Goal: Information Seeking & Learning: Learn about a topic

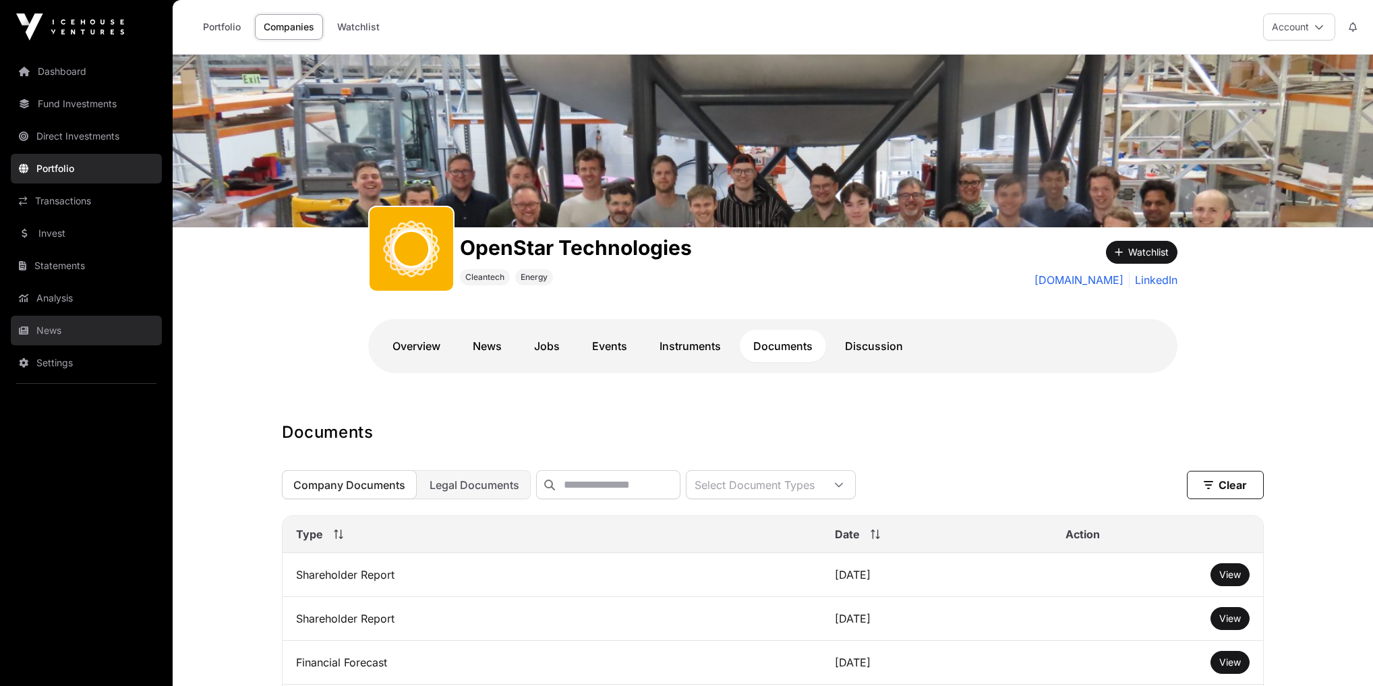
click at [53, 332] on link "News" at bounding box center [86, 331] width 151 height 30
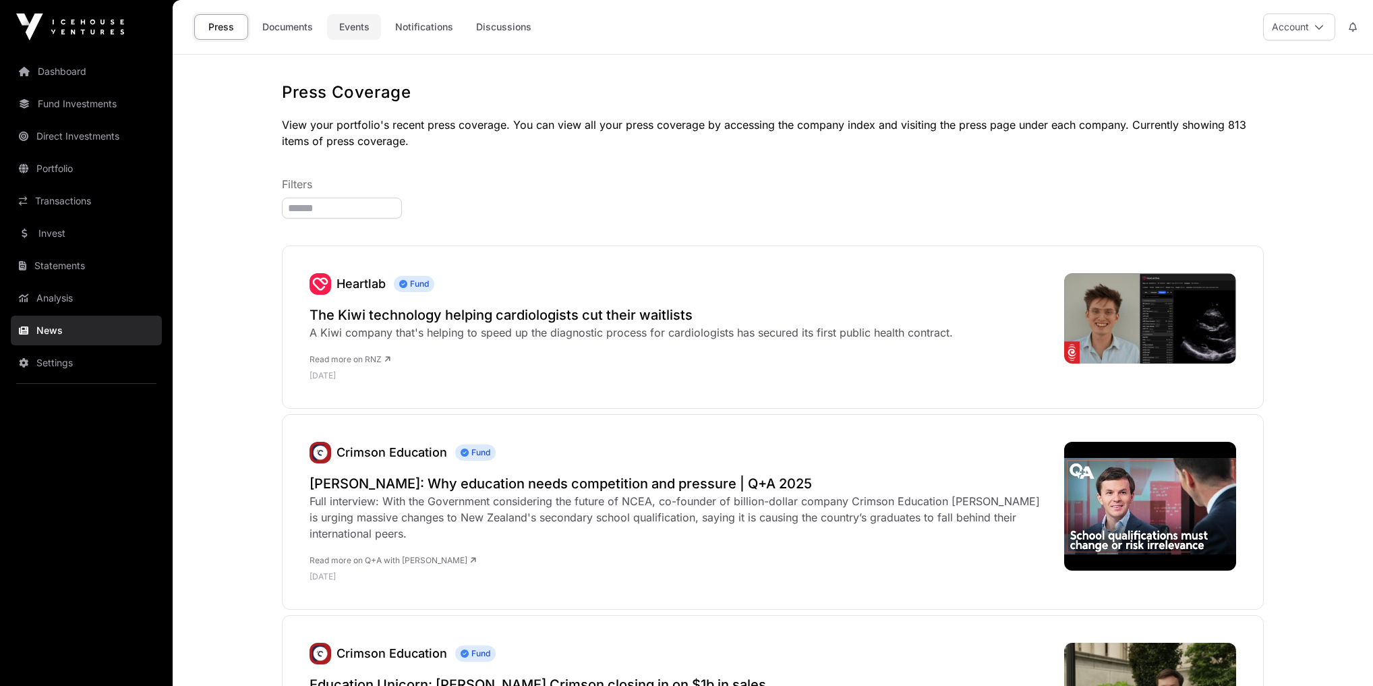
click at [359, 17] on link "Events" at bounding box center [354, 27] width 54 height 26
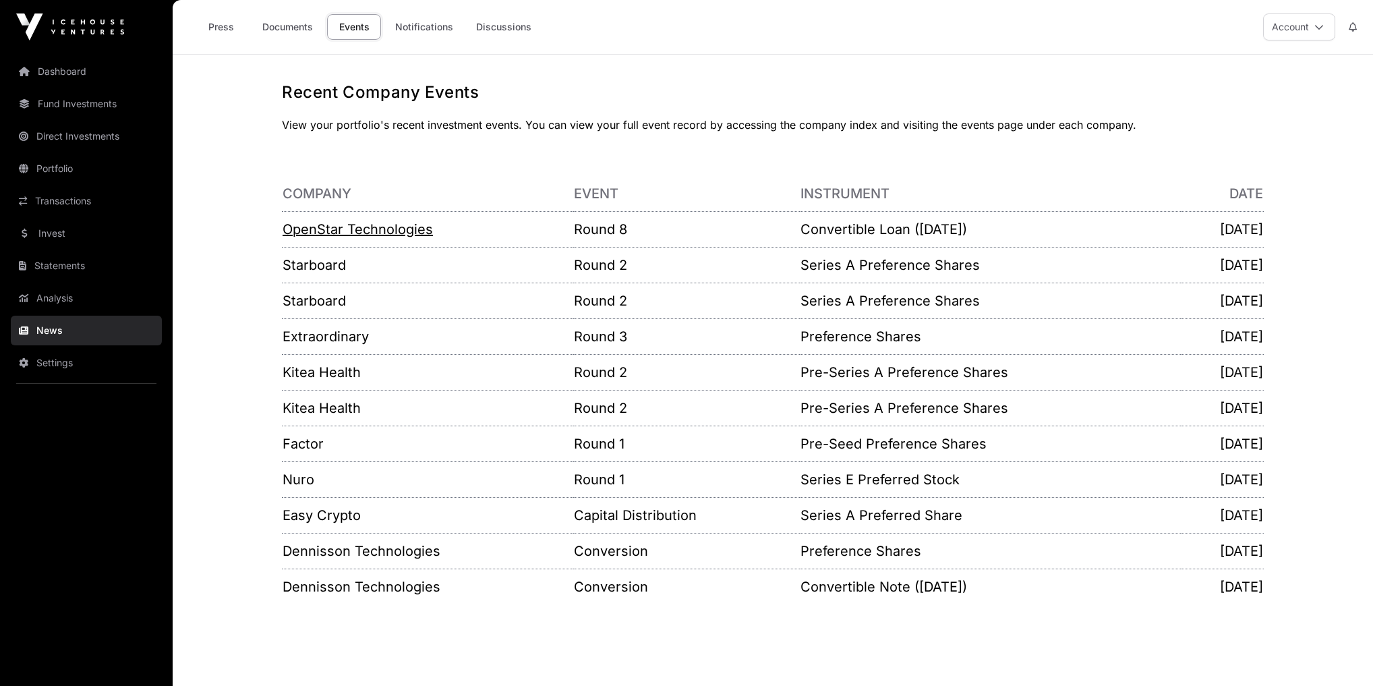
click at [351, 232] on link "OpenStar Technologies" at bounding box center [358, 229] width 150 height 16
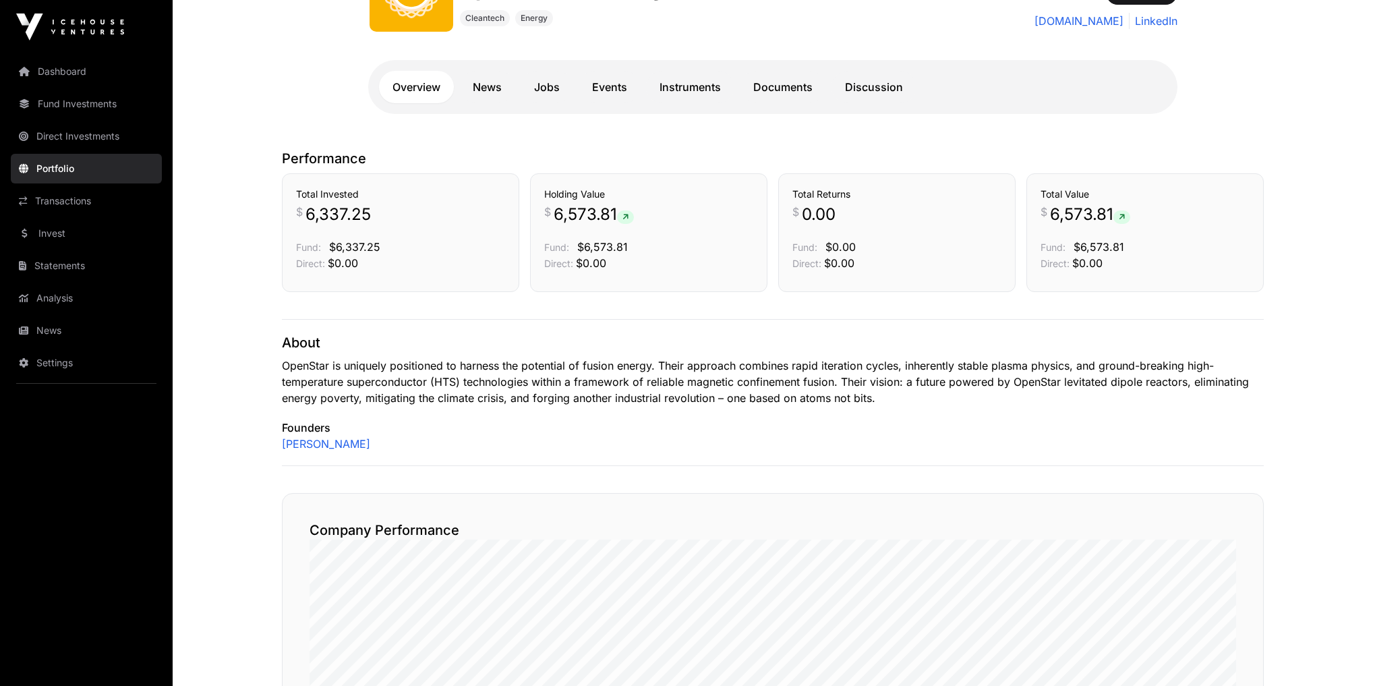
scroll to position [216, 0]
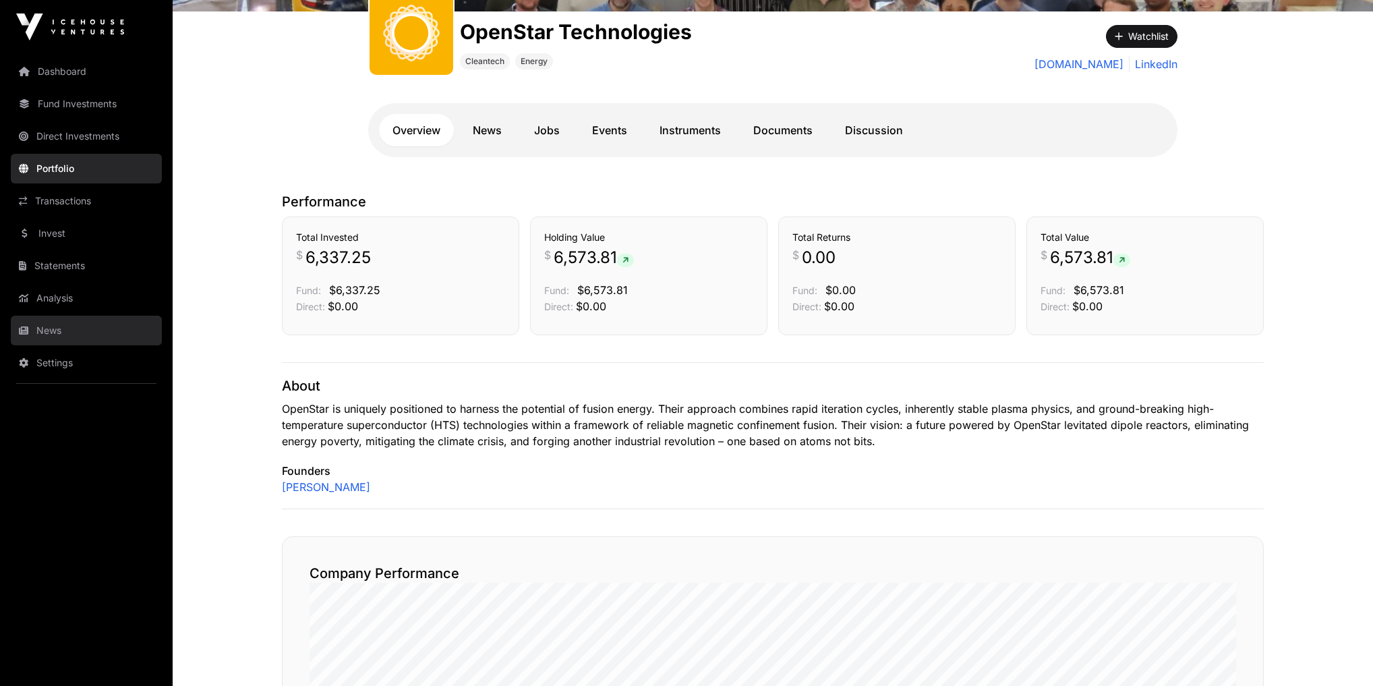
click at [67, 331] on link "News" at bounding box center [86, 331] width 151 height 30
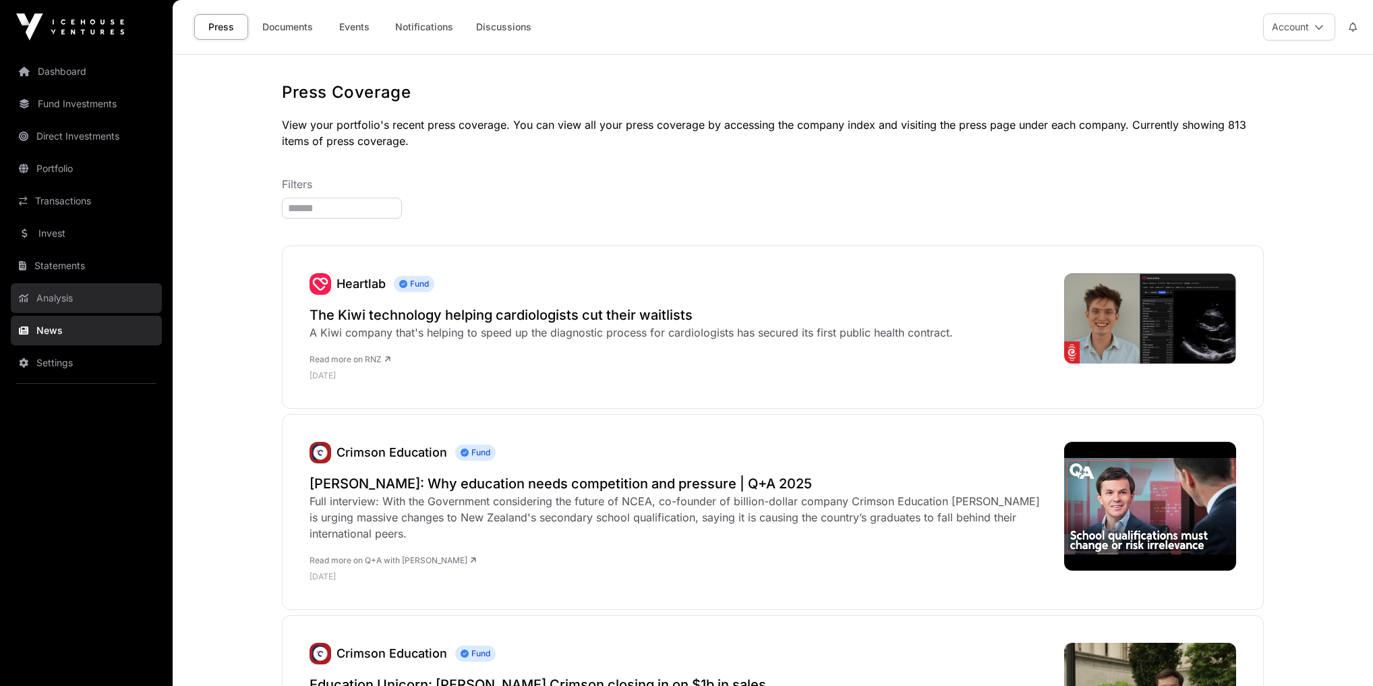
click at [69, 308] on link "Analysis" at bounding box center [86, 298] width 151 height 30
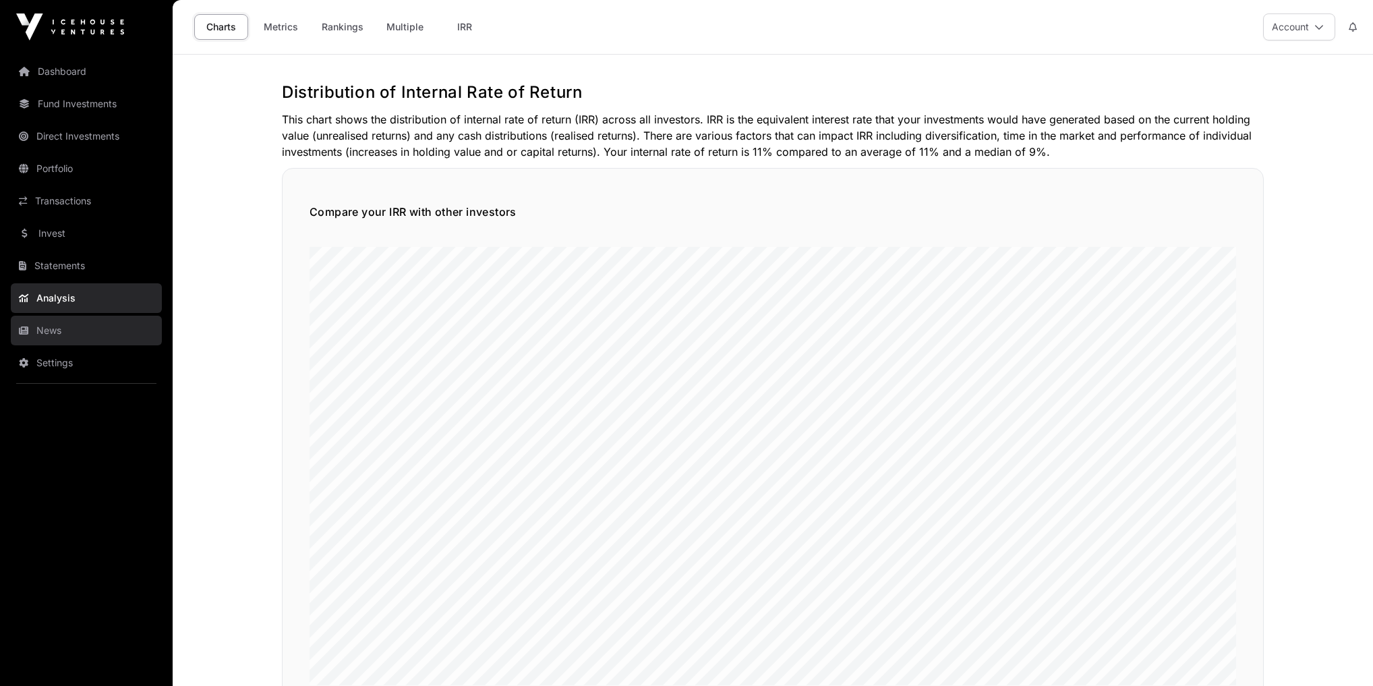
click at [80, 329] on link "News" at bounding box center [86, 331] width 151 height 30
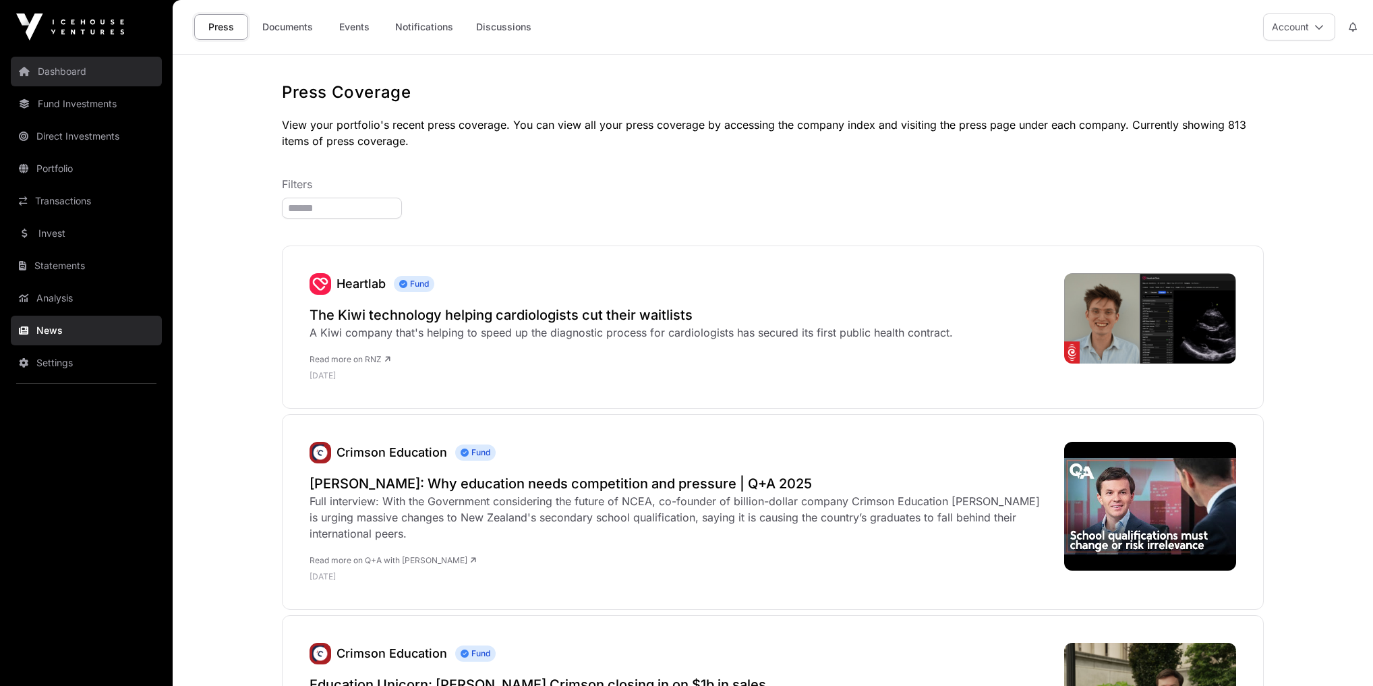
click at [92, 76] on link "Dashboard" at bounding box center [86, 72] width 151 height 30
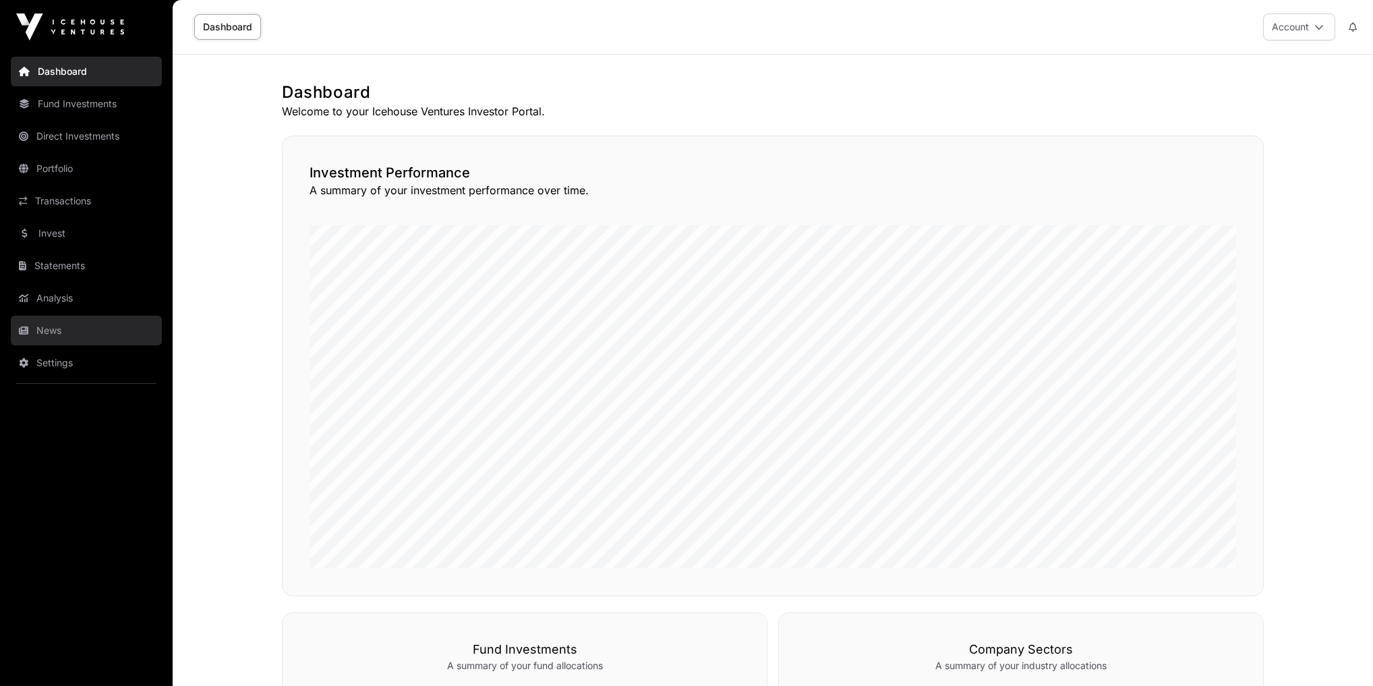
click at [60, 336] on link "News" at bounding box center [86, 331] width 151 height 30
